Goal: Navigation & Orientation: Find specific page/section

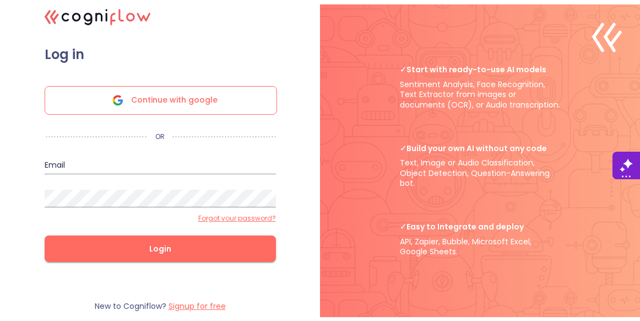
scroll to position [15, 0]
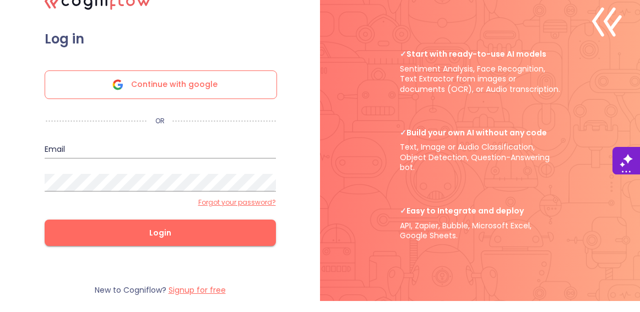
click at [176, 84] on span "Continue with google" at bounding box center [174, 85] width 87 height 28
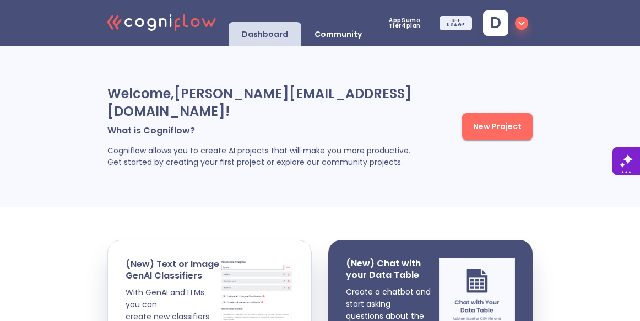
click at [328, 30] on p "Community" at bounding box center [338, 34] width 47 height 10
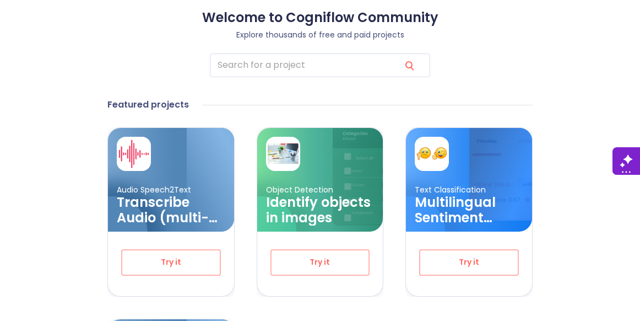
scroll to position [74, 0]
